Goal: Transaction & Acquisition: Book appointment/travel/reservation

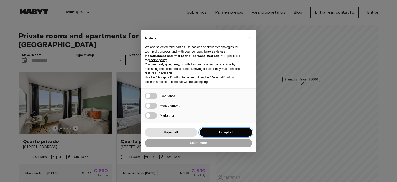
click at [218, 133] on button "Accept all" at bounding box center [226, 132] width 53 height 9
click at [217, 129] on button "Accept all" at bounding box center [226, 132] width 53 height 9
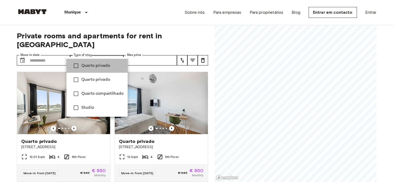
click at [103, 67] on span "Quarto privado" at bounding box center [102, 66] width 42 height 6
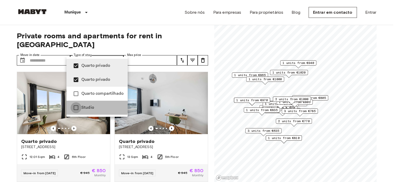
type input "**********"
click at [136, 52] on div at bounding box center [198, 91] width 397 height 182
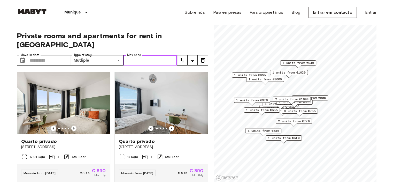
click at [136, 55] on input "Max price" at bounding box center [150, 60] width 53 height 10
click at [156, 55] on input "Max price" at bounding box center [150, 60] width 53 height 10
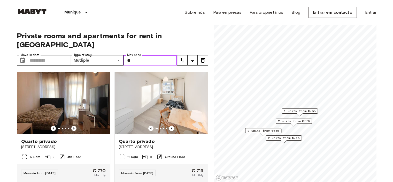
type input "*"
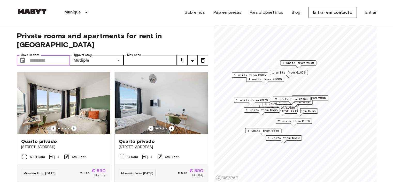
click at [45, 56] on input "Move-in date" at bounding box center [50, 60] width 41 height 10
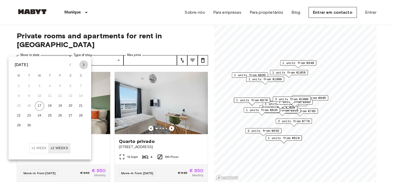
click at [80, 64] on button "Next month" at bounding box center [83, 64] width 9 height 9
click at [21, 96] on button "6" at bounding box center [18, 95] width 9 height 9
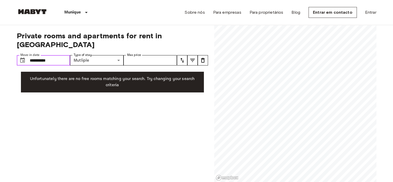
click at [65, 55] on input "**********" at bounding box center [50, 60] width 41 height 10
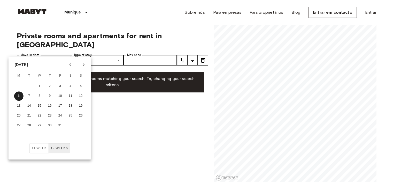
click at [83, 65] on icon "Next month" at bounding box center [84, 65] width 6 height 6
click at [71, 87] on button "1" at bounding box center [70, 85] width 9 height 9
type input "**********"
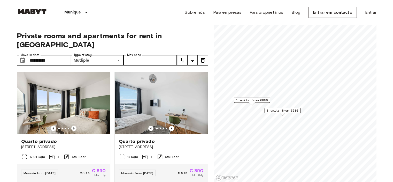
click at [186, 55] on button "tune" at bounding box center [182, 60] width 10 height 10
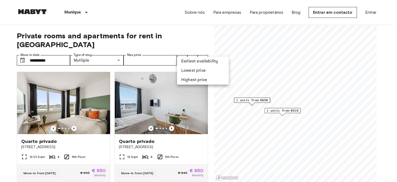
click at [190, 70] on li "Lowest price" at bounding box center [203, 70] width 52 height 9
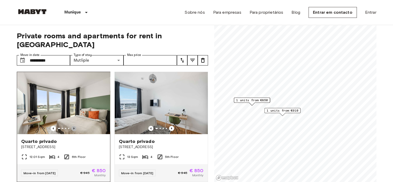
click at [72, 126] on icon "Previous image" at bounding box center [73, 128] width 5 height 5
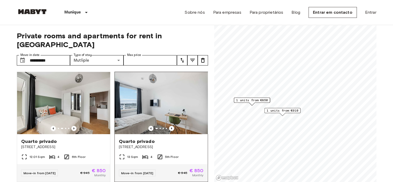
click at [127, 144] on span "Tübinger Straße 3c" at bounding box center [161, 146] width 85 height 5
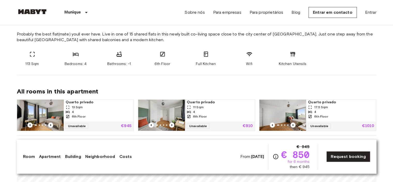
scroll to position [310, 0]
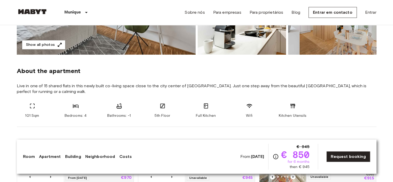
scroll to position [52, 0]
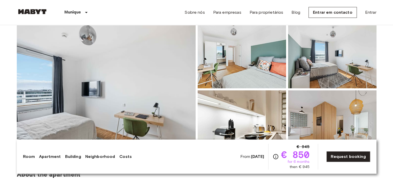
click at [124, 76] on img at bounding box center [106, 88] width 179 height 137
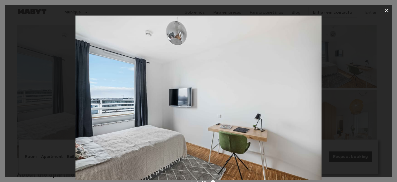
click at [350, 74] on div at bounding box center [198, 98] width 387 height 164
click at [388, 11] on icon "button" at bounding box center [387, 10] width 6 height 6
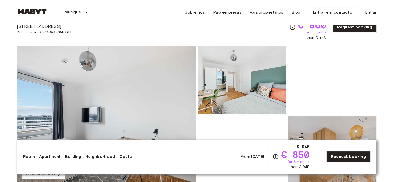
scroll to position [26, 0]
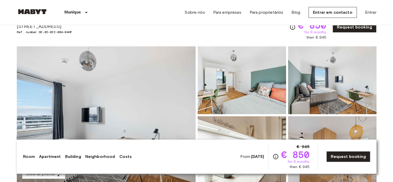
click at [219, 75] on img at bounding box center [242, 80] width 88 height 68
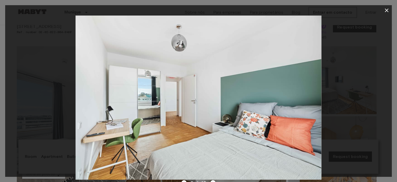
click at [242, 77] on img at bounding box center [198, 98] width 246 height 164
click at [387, 10] on icon "button" at bounding box center [387, 11] width 4 height 4
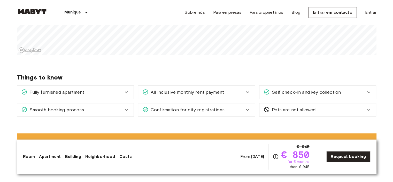
scroll to position [439, 0]
